Goal: Information Seeking & Learning: Check status

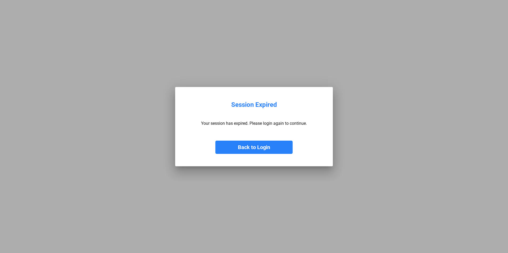
drag, startPoint x: 249, startPoint y: 156, endPoint x: 250, endPoint y: 153, distance: 3.0
click at [249, 155] on mat-dialog-container "Session Expired Your session has expired. Please login again to continue. Back …" at bounding box center [254, 126] width 158 height 79
click at [250, 149] on button "Back to Login" at bounding box center [253, 147] width 77 height 13
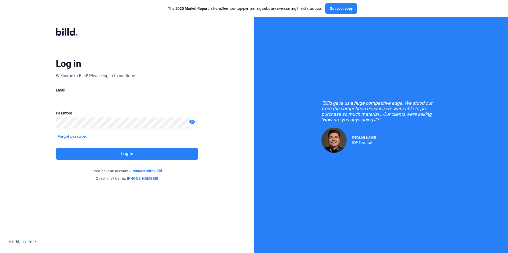
type input "[PERSON_NAME][EMAIL_ADDRESS][DOMAIN_NAME]"
click at [137, 152] on button "Log in" at bounding box center [127, 154] width 142 height 12
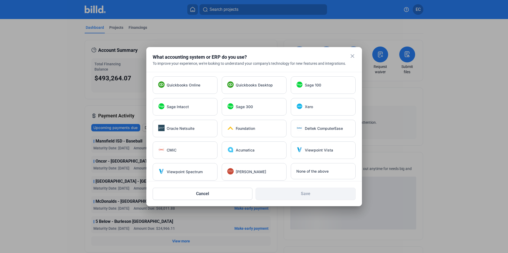
click at [351, 56] on mat-icon "close" at bounding box center [352, 56] width 6 height 6
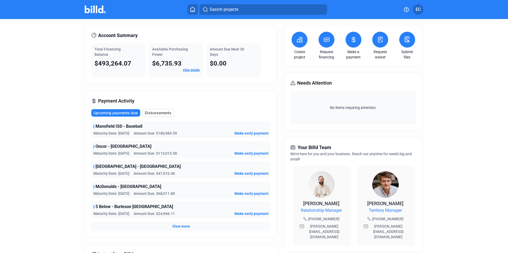
scroll to position [26, 0]
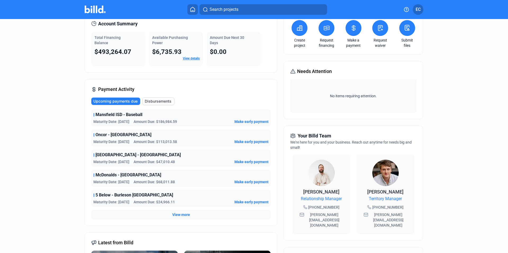
click at [178, 213] on span "View more" at bounding box center [181, 214] width 18 height 5
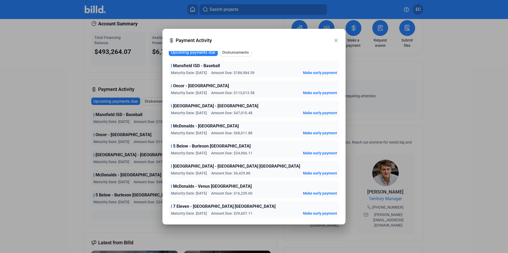
scroll to position [0, 0]
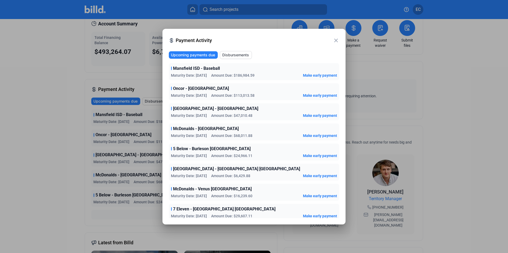
click at [32, 111] on div at bounding box center [254, 126] width 508 height 253
click at [41, 115] on div at bounding box center [254, 126] width 508 height 253
click at [336, 40] on mat-icon "close" at bounding box center [336, 40] width 6 height 6
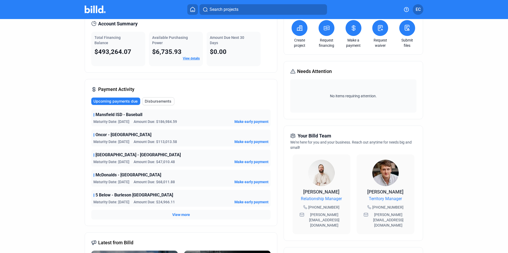
click at [45, 85] on dashboard "Dashboard Projects Financings Account Summary Total Financing Balance $493,264.…" at bounding box center [253, 173] width 457 height 360
drag, startPoint x: 116, startPoint y: 53, endPoint x: 120, endPoint y: 53, distance: 4.8
click at [116, 53] on span "$493,264.07" at bounding box center [112, 51] width 37 height 7
click at [186, 60] on link "View details" at bounding box center [191, 59] width 17 height 4
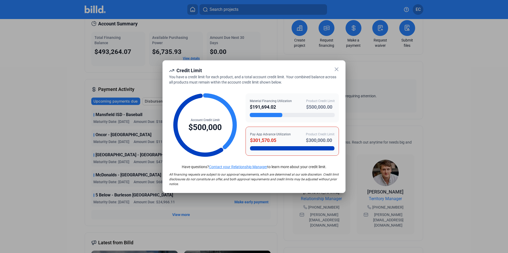
click at [335, 69] on icon at bounding box center [336, 69] width 6 height 6
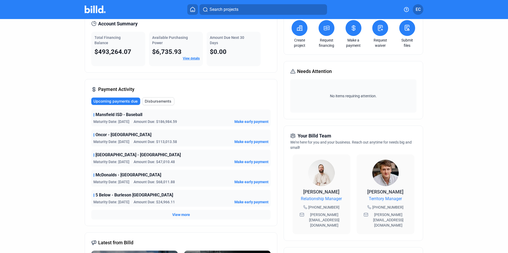
click at [441, 100] on dashboard "Dashboard Projects Financings Account Summary Total Financing Balance $493,264.…" at bounding box center [253, 173] width 457 height 360
